Goal: Task Accomplishment & Management: Use online tool/utility

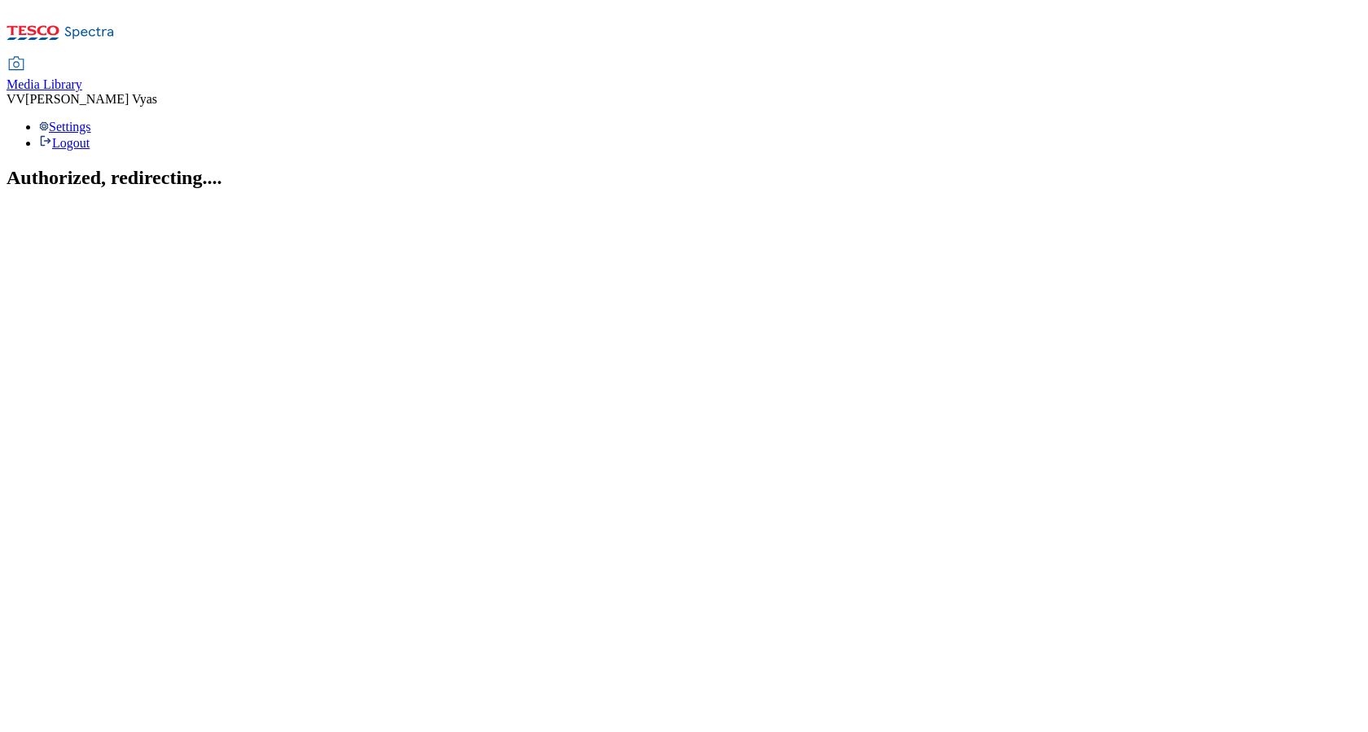
click at [82, 77] on span "Media Library" at bounding box center [45, 84] width 76 height 14
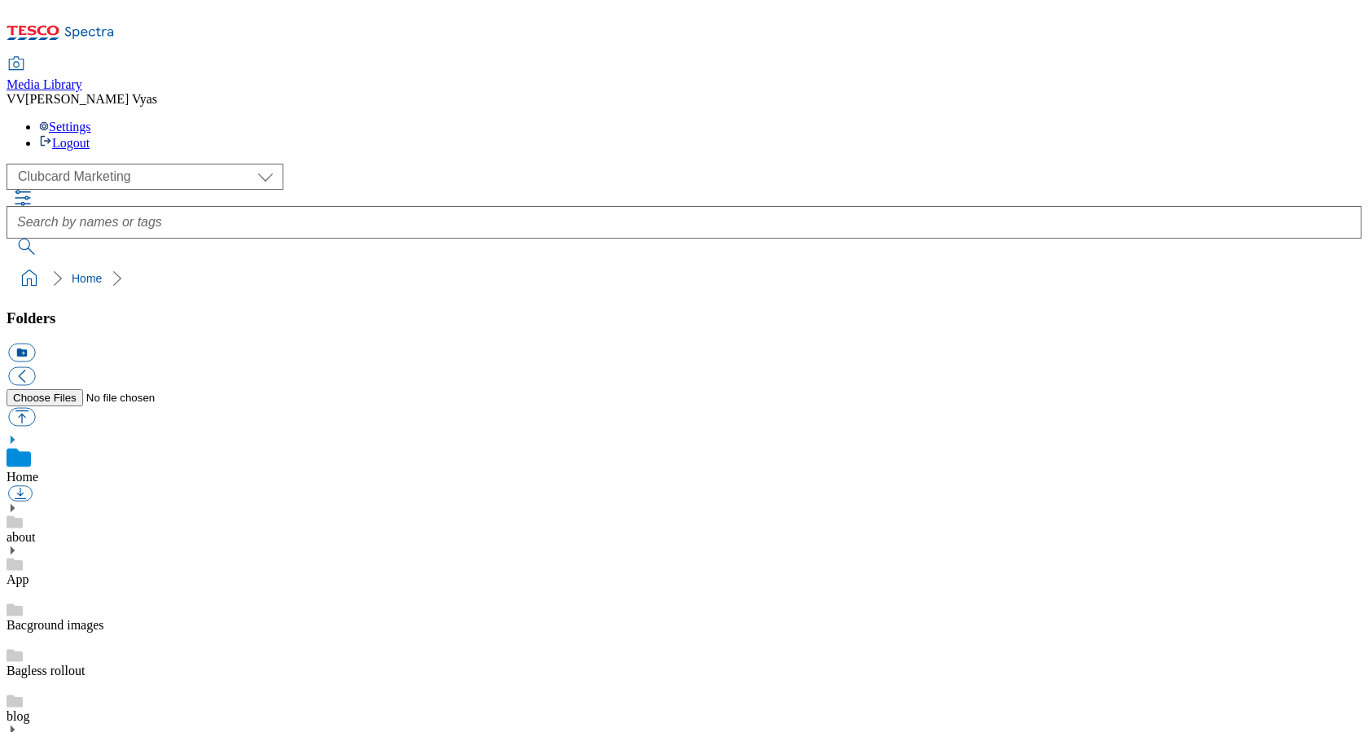
scroll to position [2, 0]
select select "flare-ghs-roi"
click at [15, 504] on use at bounding box center [13, 508] width 4 height 8
click at [18, 672] on icon at bounding box center [12, 677] width 11 height 11
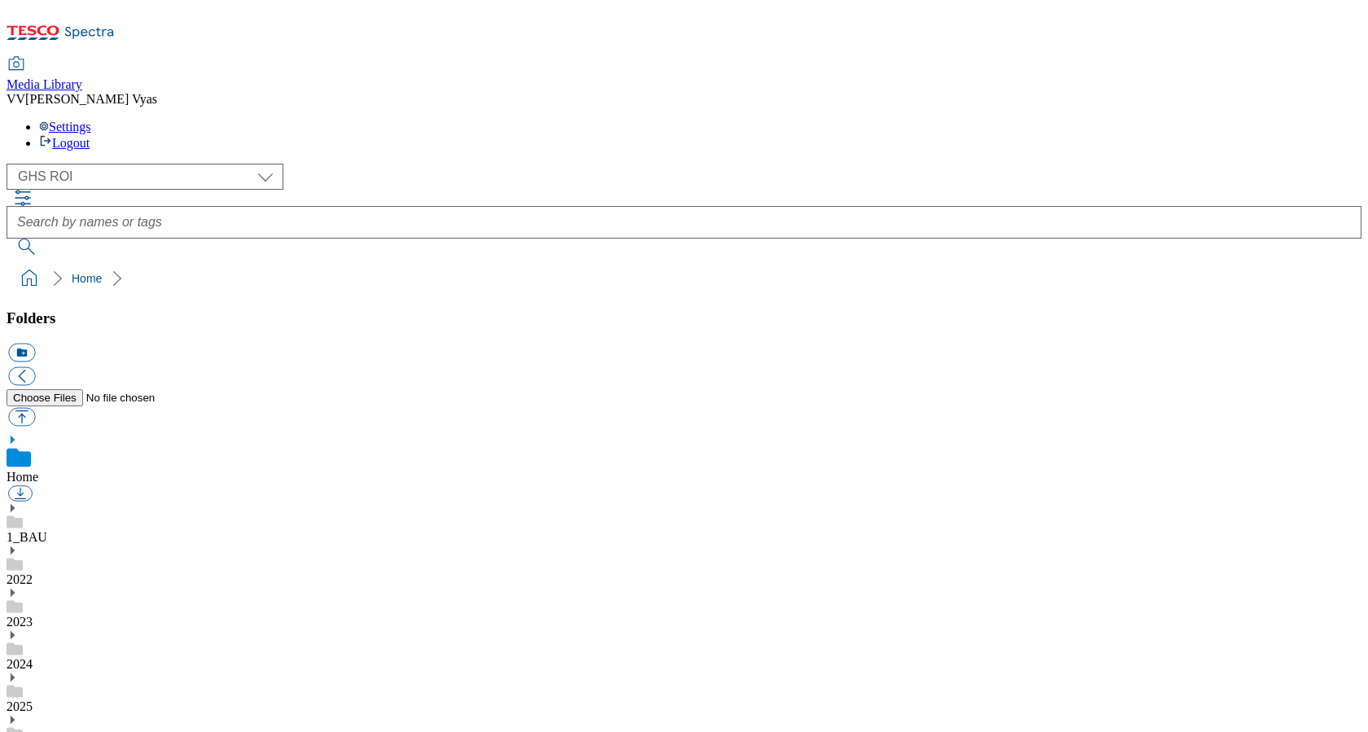
click at [35, 408] on button "button" at bounding box center [21, 417] width 27 height 19
type input "C:\fakepath\GHS-TradeStamp-Cereals.jpg"
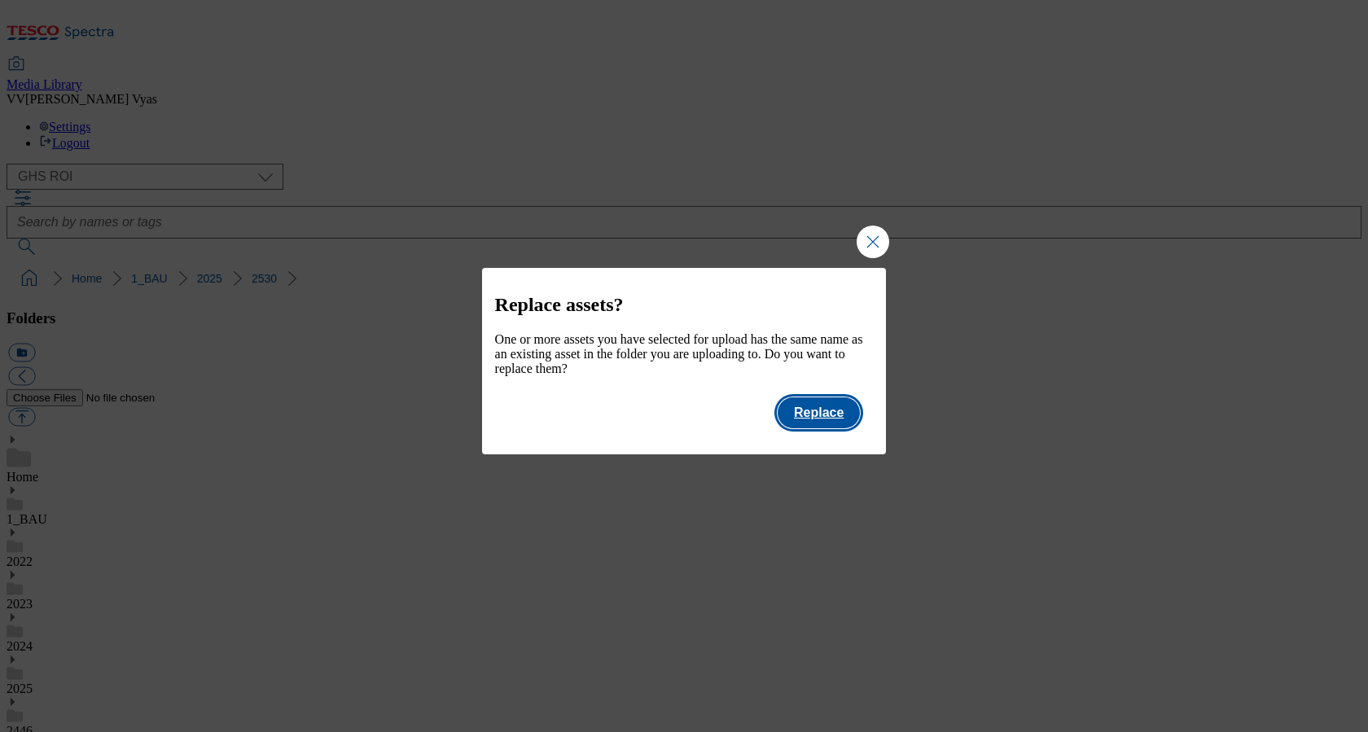
click at [830, 414] on button "Replace" at bounding box center [819, 412] width 82 height 31
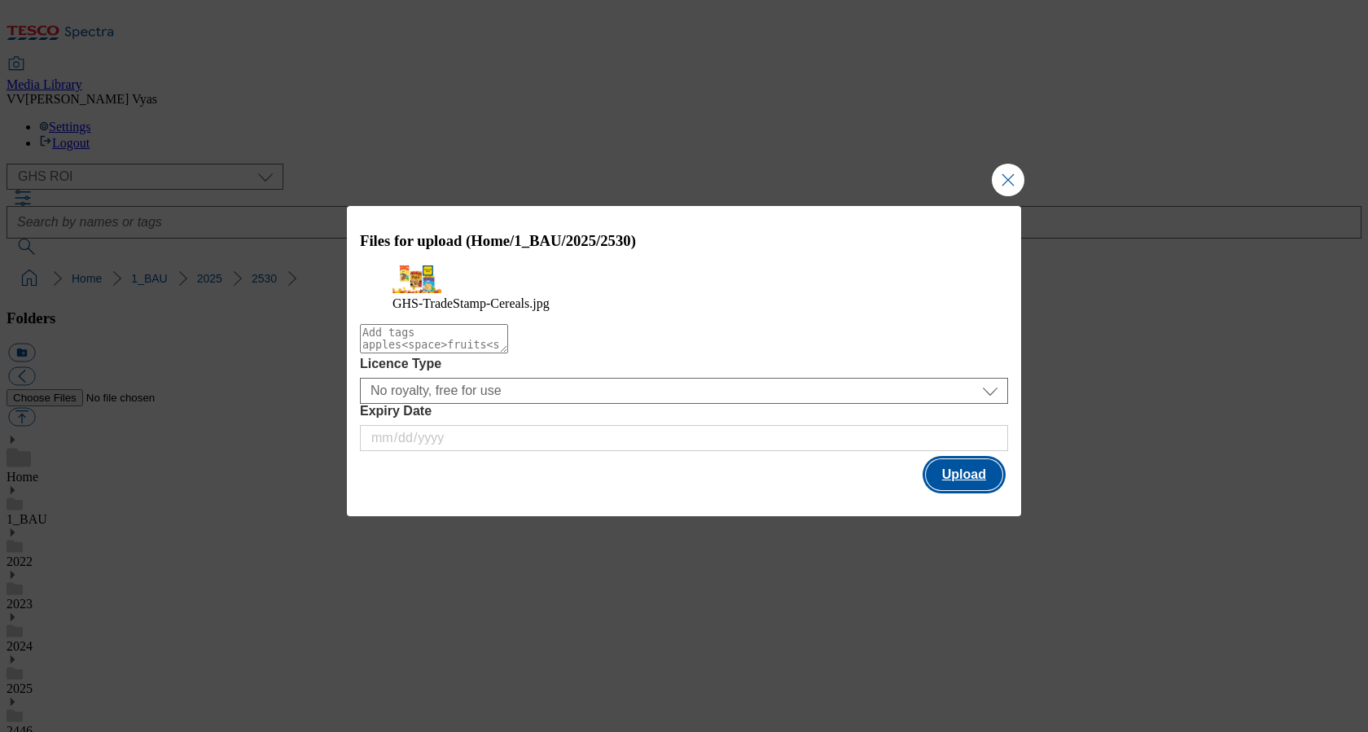
click at [958, 490] on button "Upload" at bounding box center [964, 474] width 77 height 31
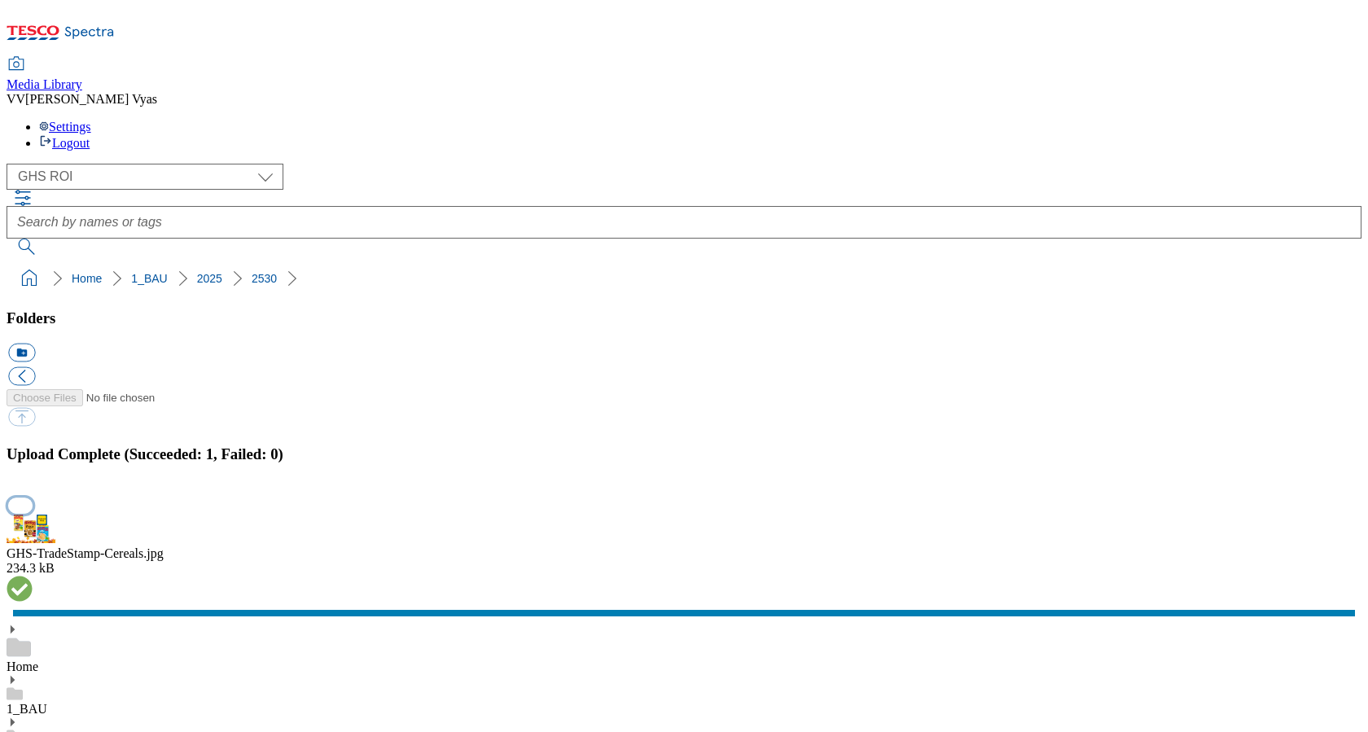
click at [33, 498] on button "button" at bounding box center [20, 505] width 24 height 15
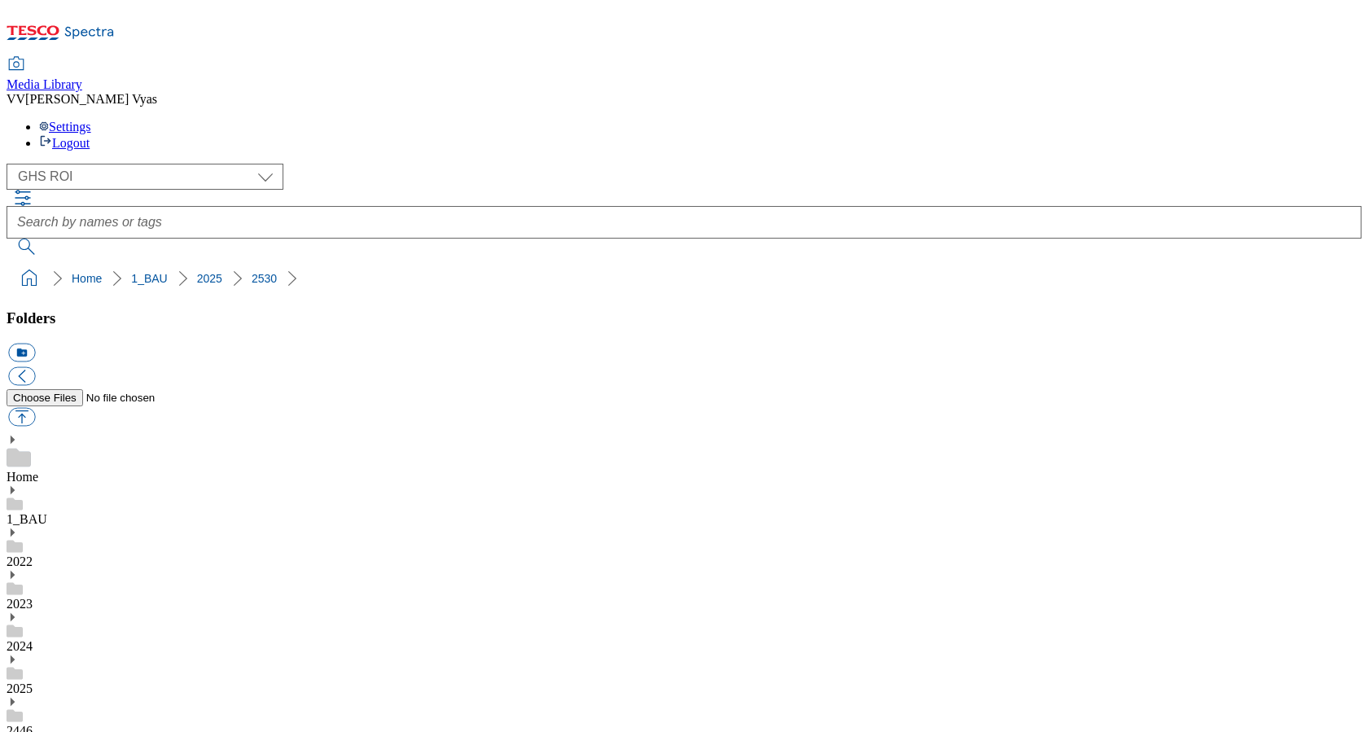
select select "flare-ghs-roi"
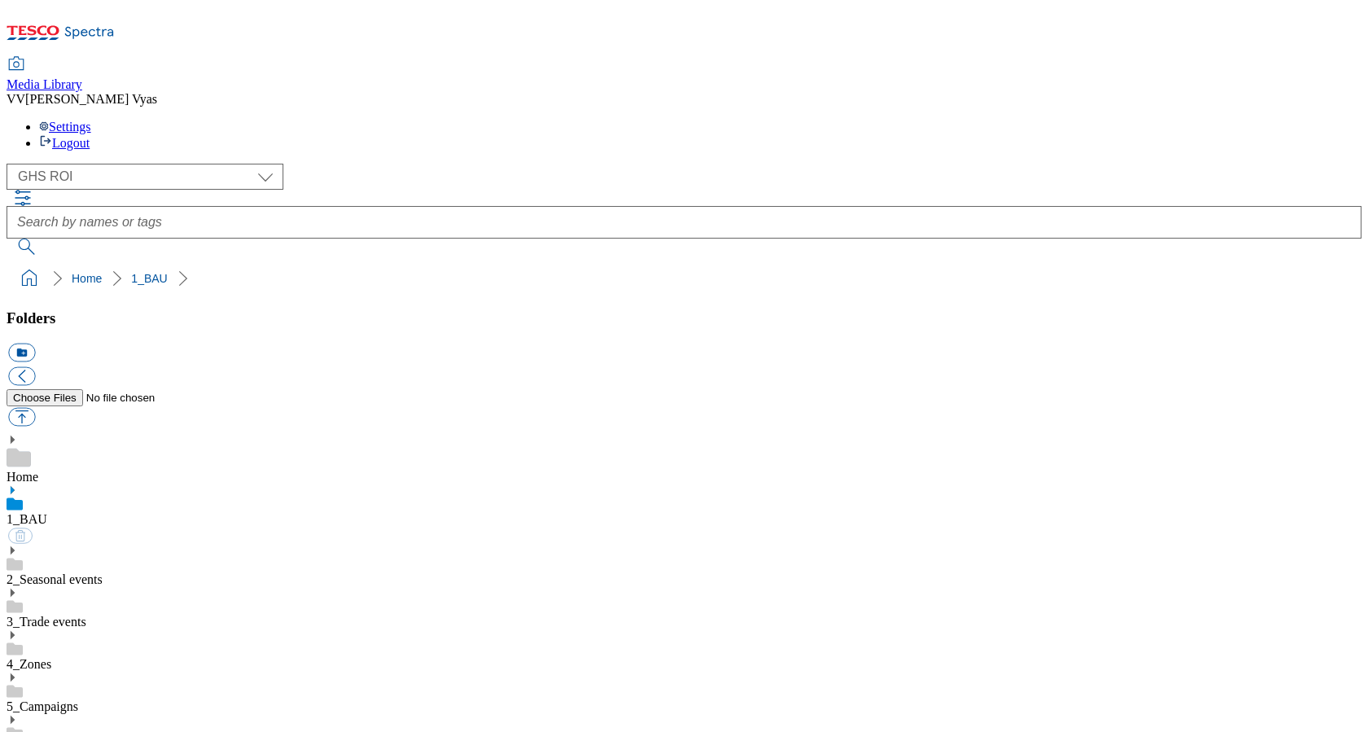
scroll to position [0, 0]
click at [35, 408] on button "button" at bounding box center [21, 417] width 27 height 19
type input "C:\fakepath\GHS-TradeStamp-Cereals.jpg"
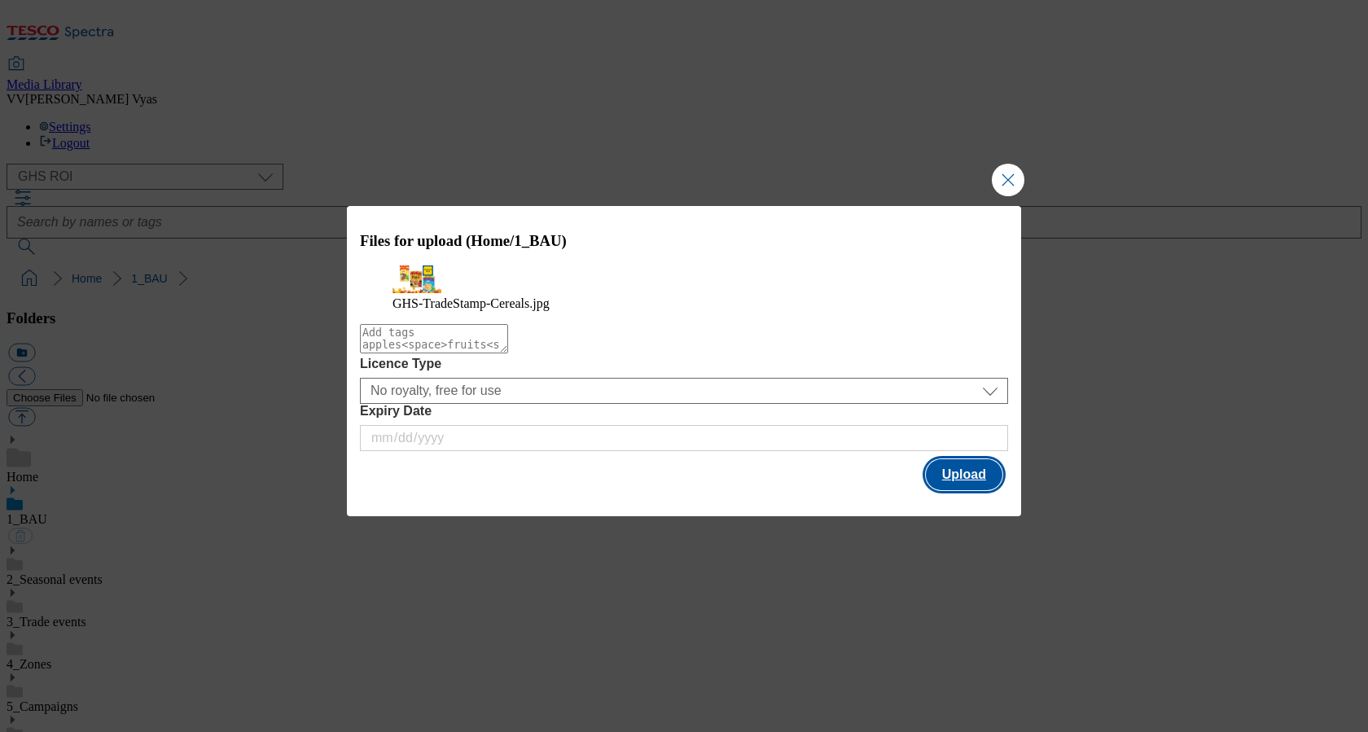
click at [968, 490] on button "Upload" at bounding box center [964, 474] width 77 height 31
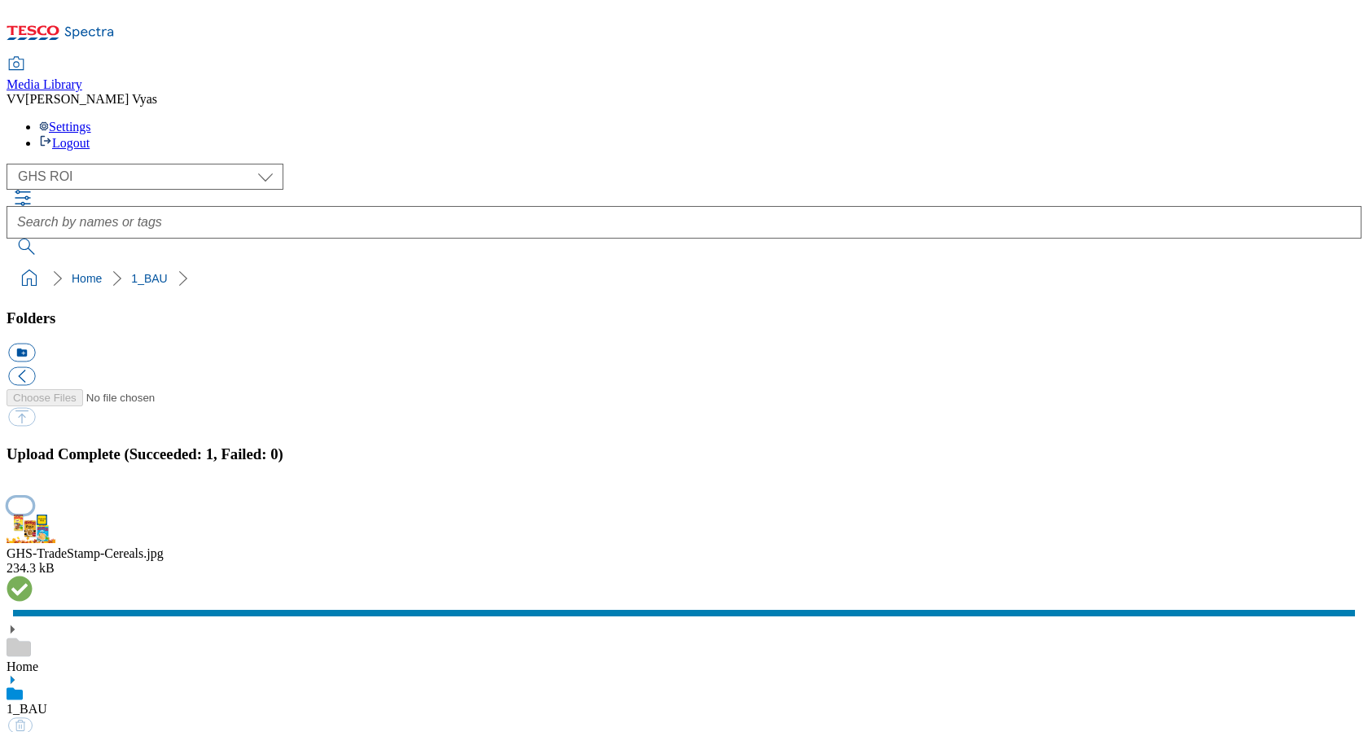
click at [33, 498] on button "button" at bounding box center [20, 505] width 24 height 15
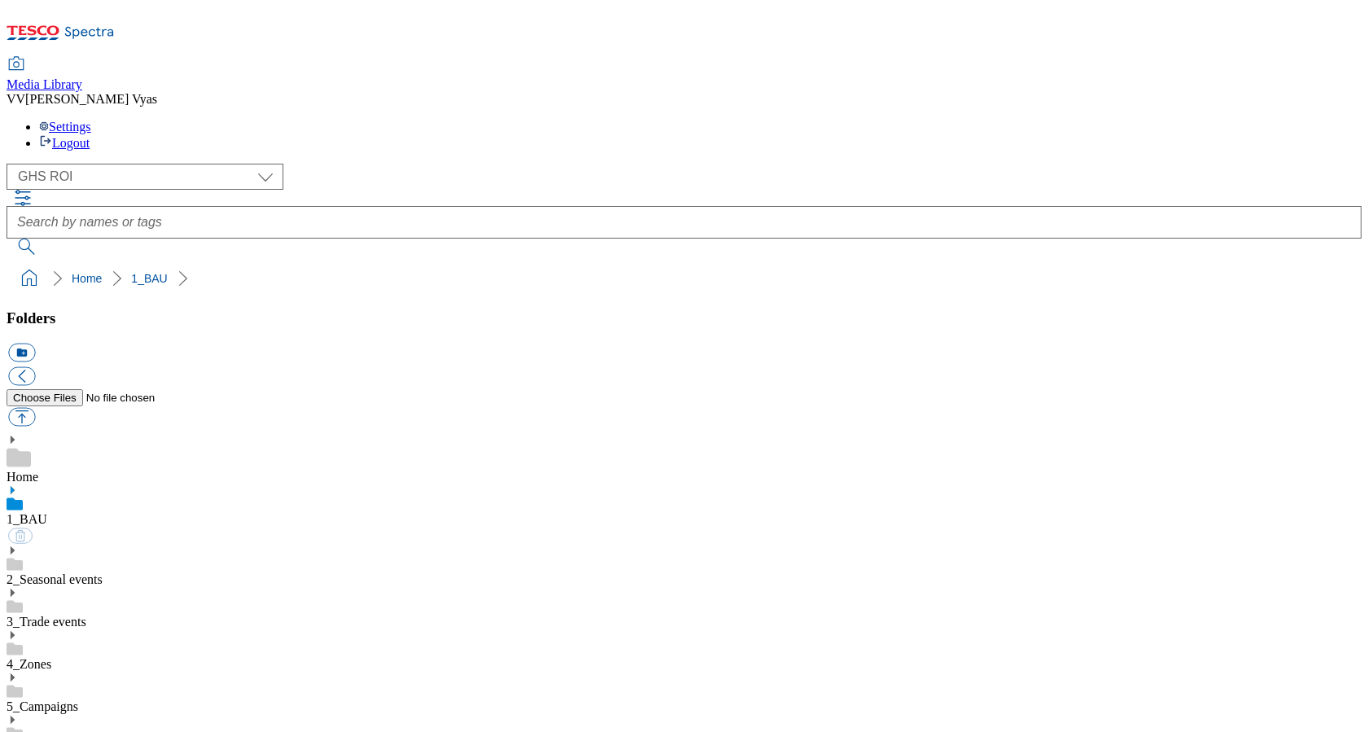
scroll to position [0, 0]
click at [35, 408] on button "button" at bounding box center [21, 417] width 27 height 19
type input "C:\fakepath\GHS-TradeStamp-Cereals-1.jpg"
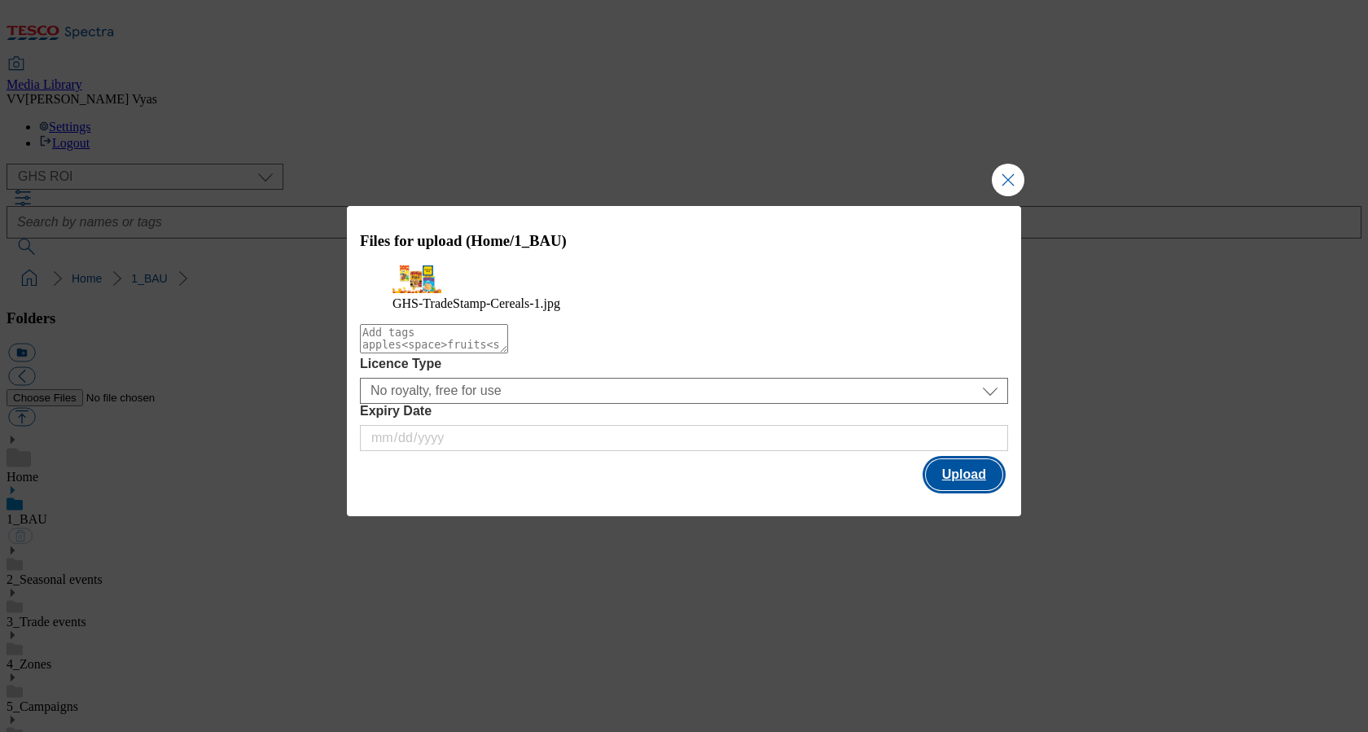
click at [980, 481] on button "Upload" at bounding box center [964, 474] width 77 height 31
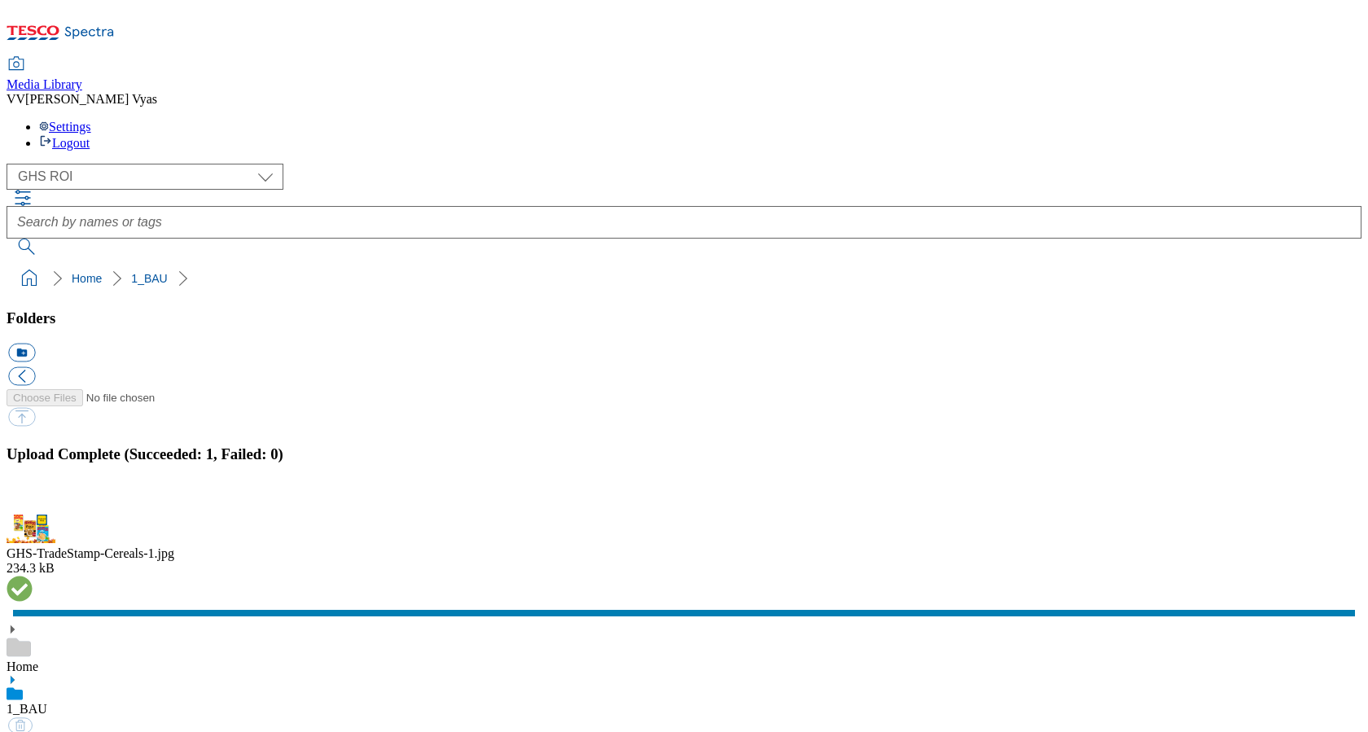
click at [33, 498] on button "button" at bounding box center [20, 505] width 24 height 15
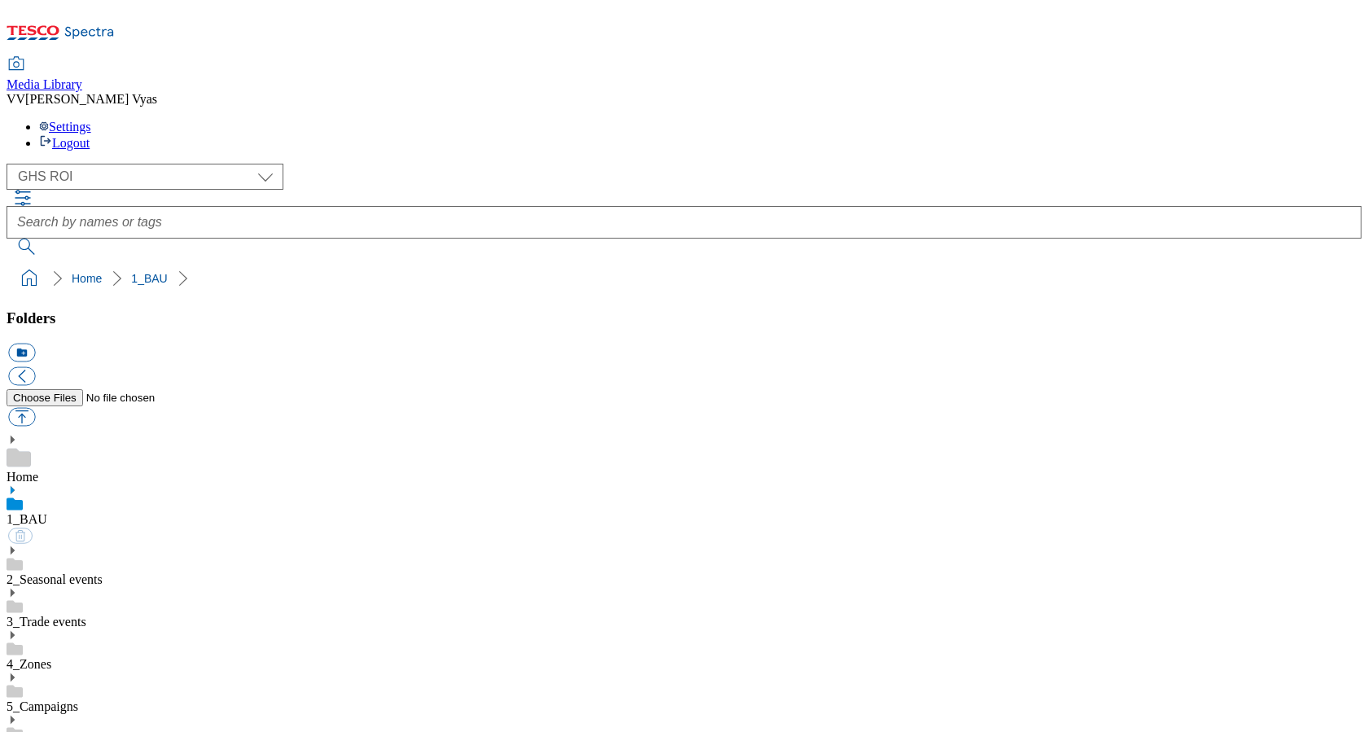
click at [18, 485] on icon at bounding box center [12, 490] width 11 height 11
click at [15, 674] on use at bounding box center [13, 678] width 4 height 8
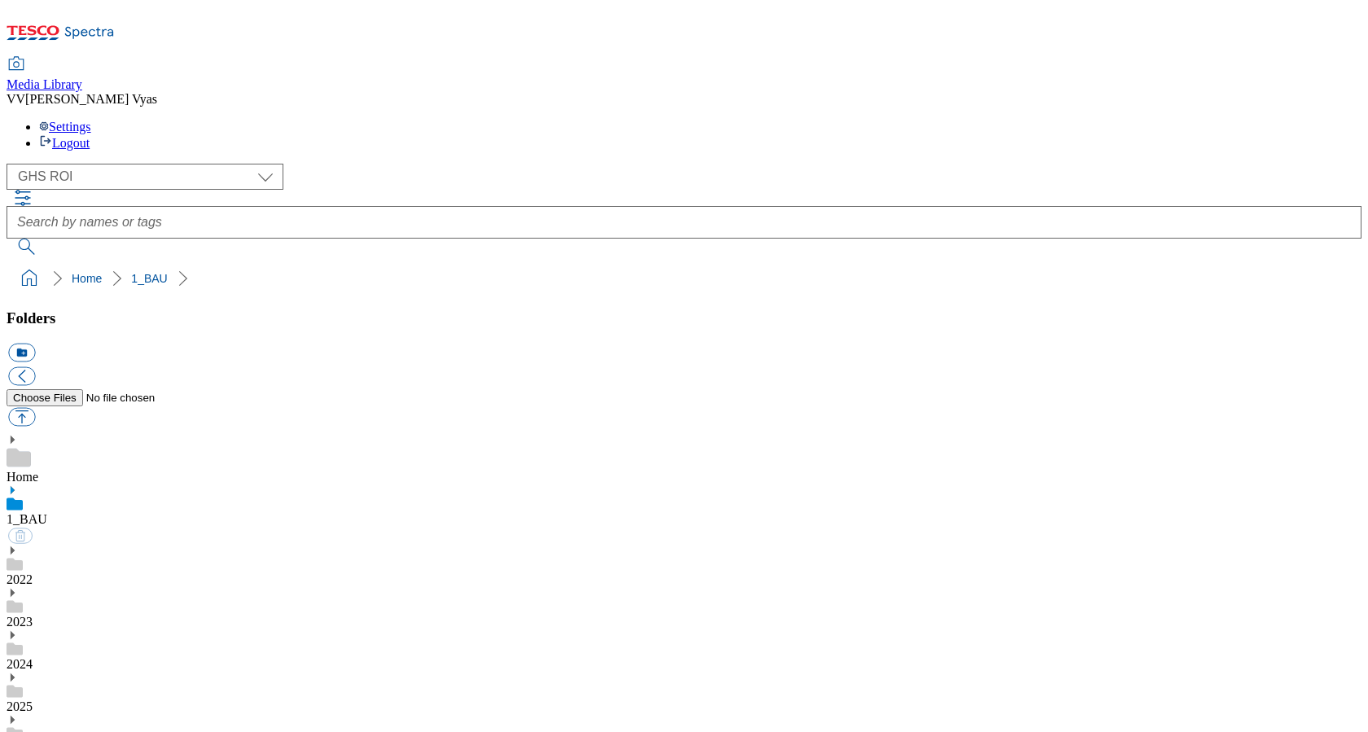
click at [35, 408] on button "button" at bounding box center [21, 417] width 27 height 19
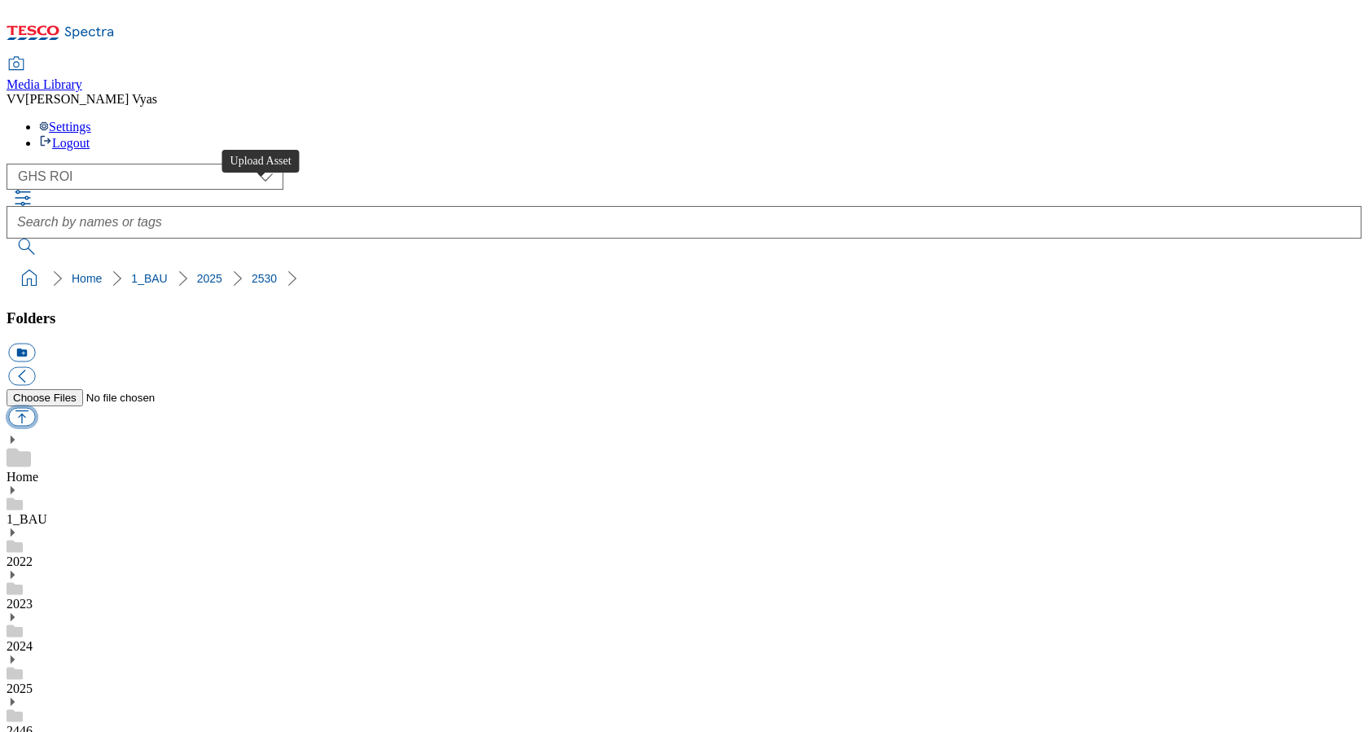
type input "C:\fakepath\GHS-TradeStamp-Cereals-1.jpg"
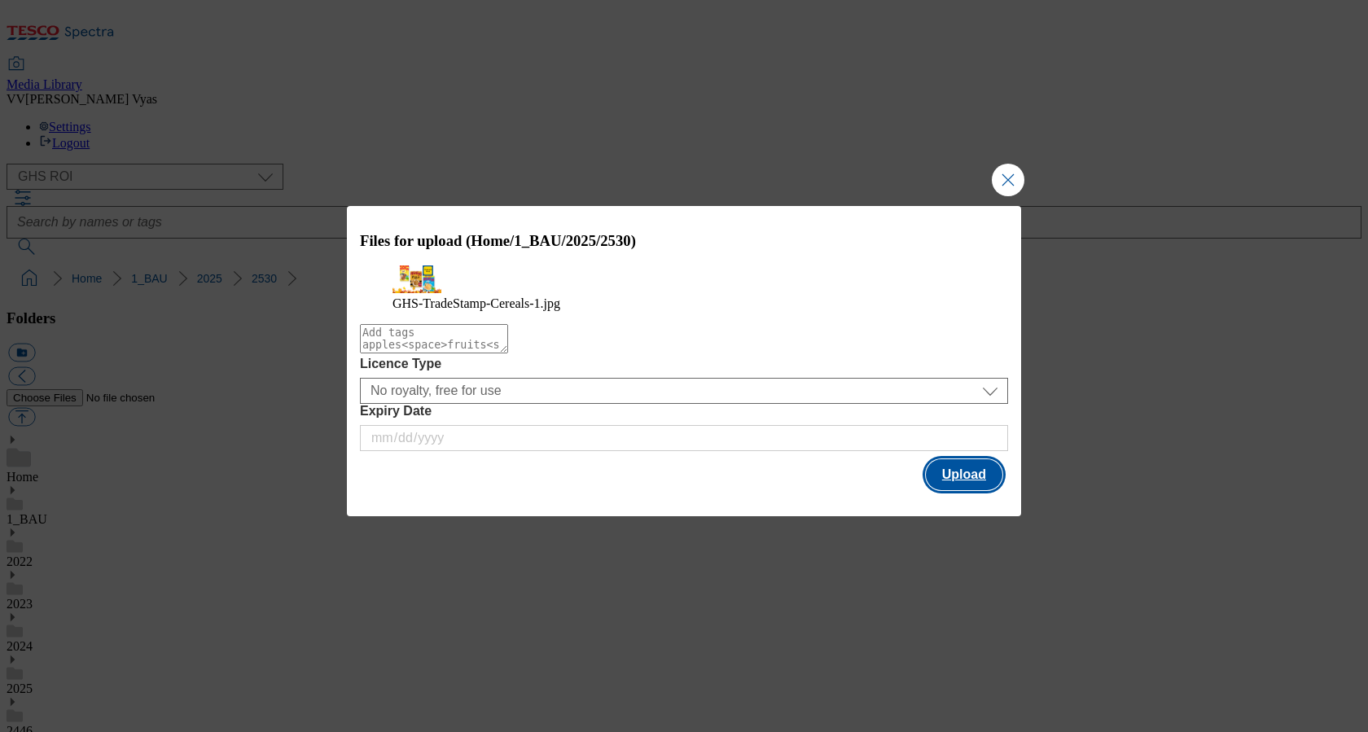
click at [946, 490] on button "Upload" at bounding box center [964, 474] width 77 height 31
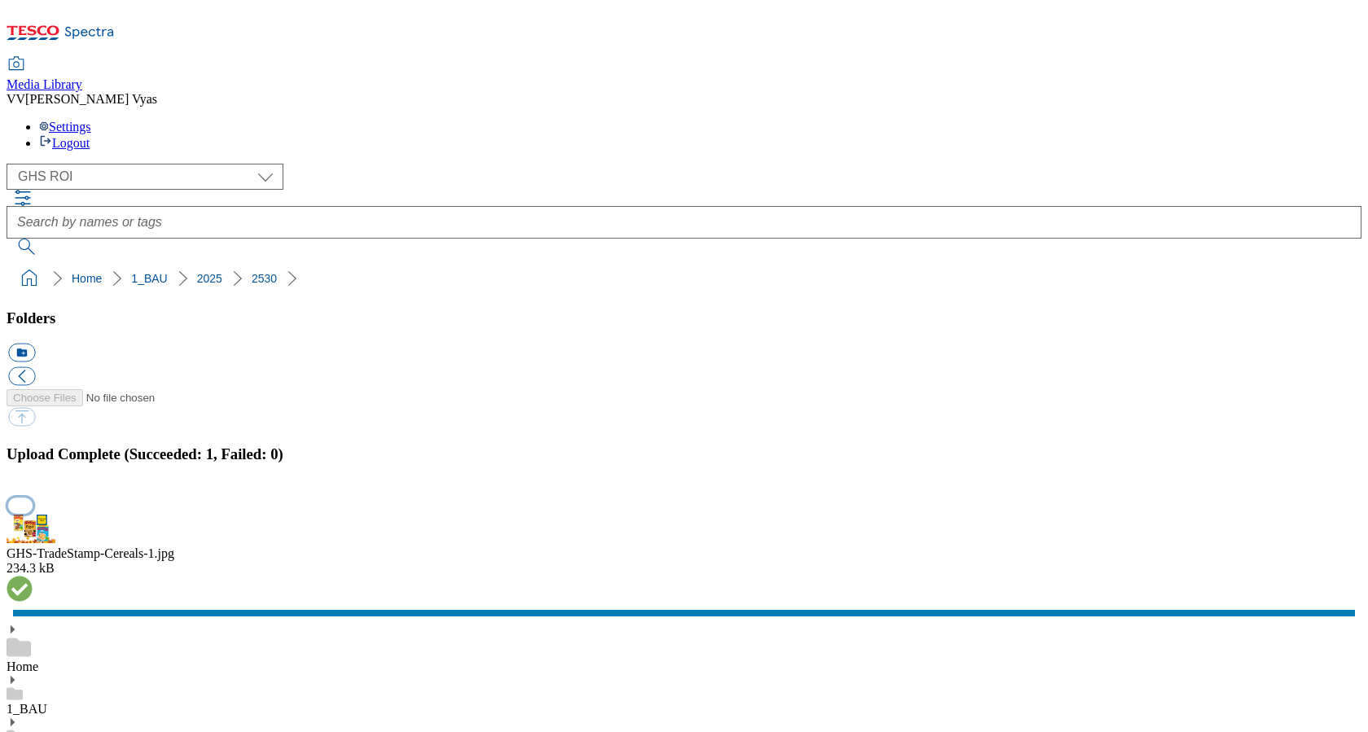
click at [33, 498] on button "button" at bounding box center [20, 505] width 24 height 15
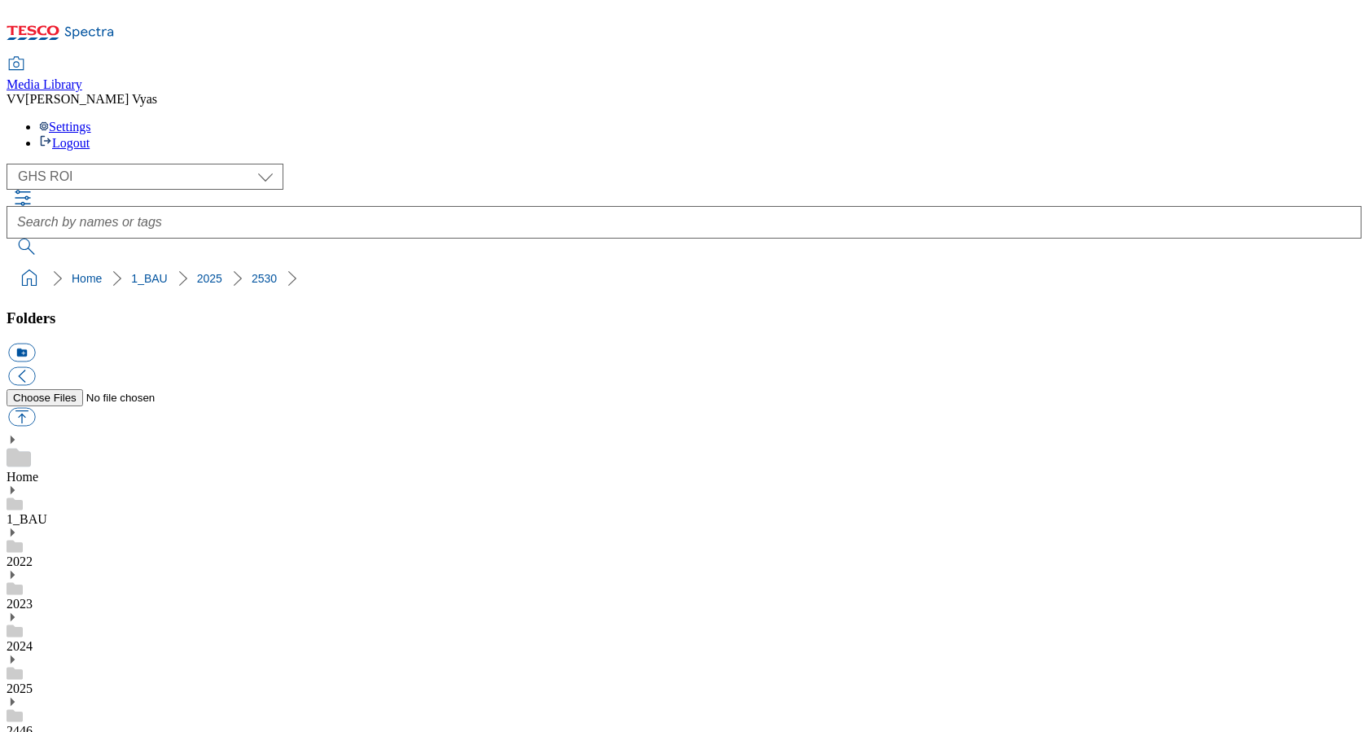
scroll to position [0, 0]
drag, startPoint x: 975, startPoint y: 543, endPoint x: 767, endPoint y: 550, distance: 207.8
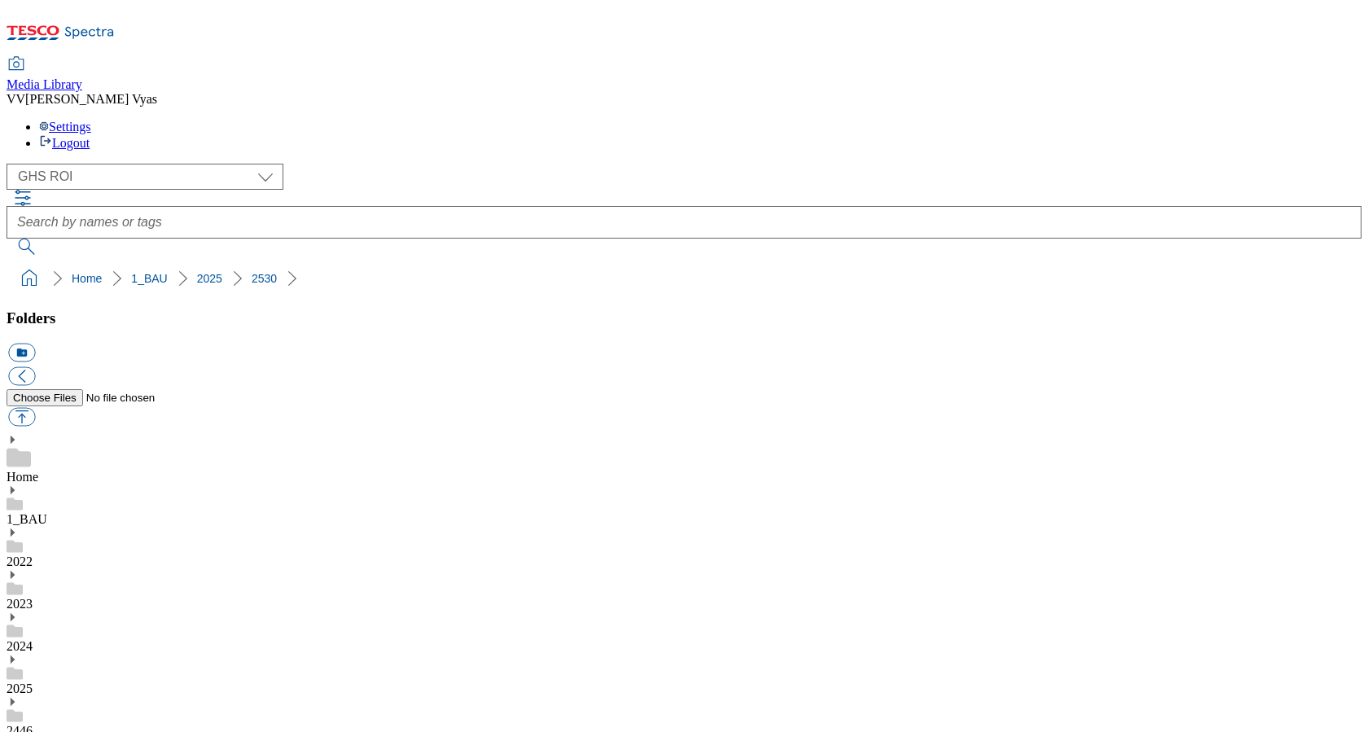
copy div "GHS-TradeStamp-Cereals-1"
